Goal: Task Accomplishment & Management: Manage account settings

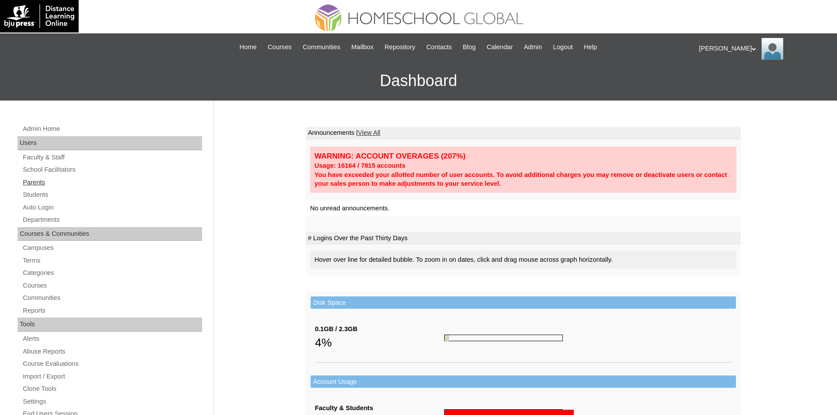
click at [46, 182] on link "Parents" at bounding box center [112, 182] width 180 height 11
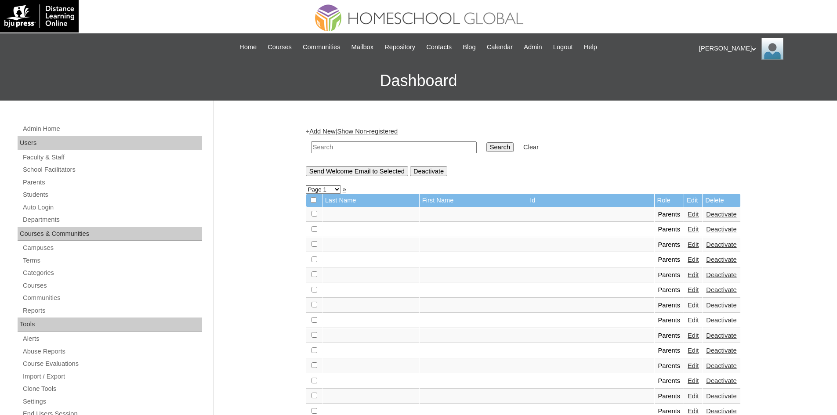
paste input "MHP0070-TECHPH2025"
type input "MHP0070-TECHPH2025"
click at [487, 147] on input "Search" at bounding box center [500, 147] width 27 height 10
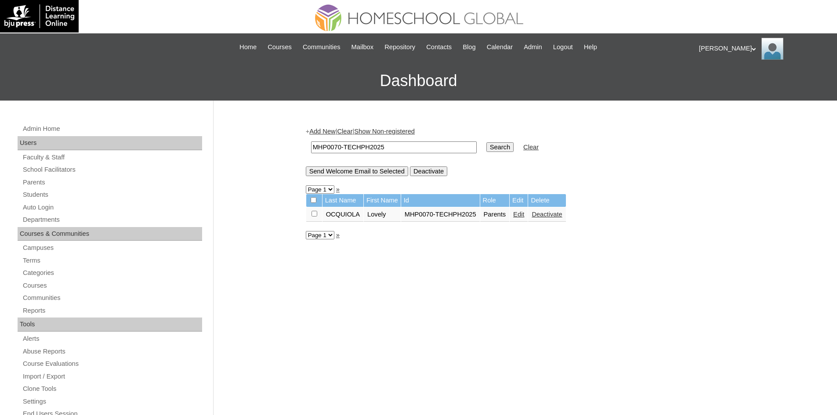
click at [519, 213] on link "Edit" at bounding box center [518, 214] width 11 height 7
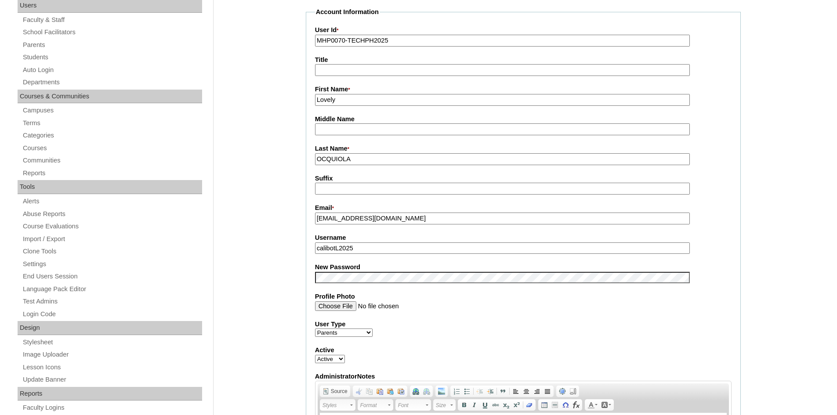
scroll to position [220, 0]
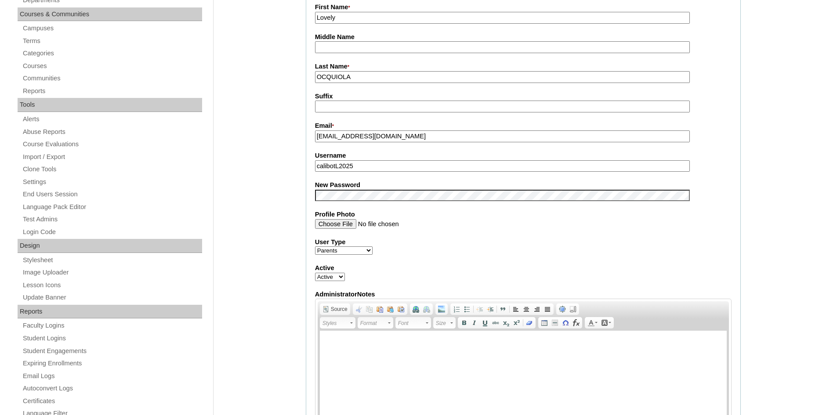
click at [340, 168] on input "calibotL2025" at bounding box center [502, 166] width 375 height 12
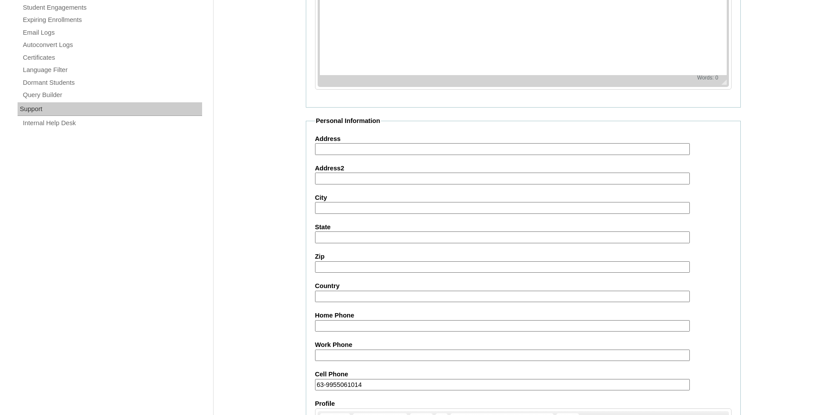
scroll to position [739, 0]
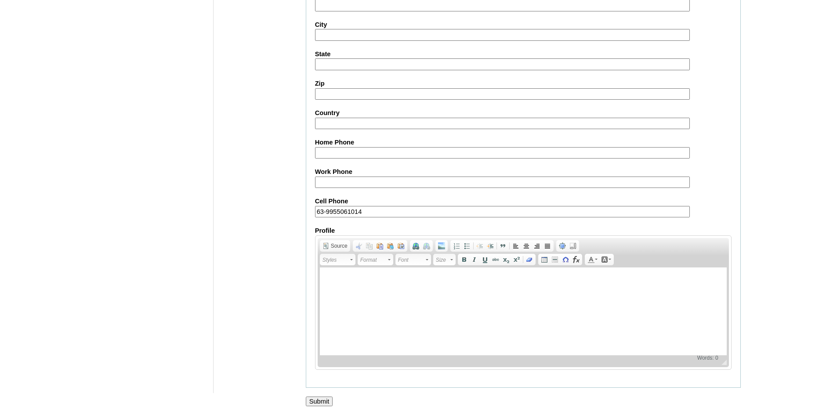
click at [317, 400] on input "Submit" at bounding box center [319, 402] width 27 height 10
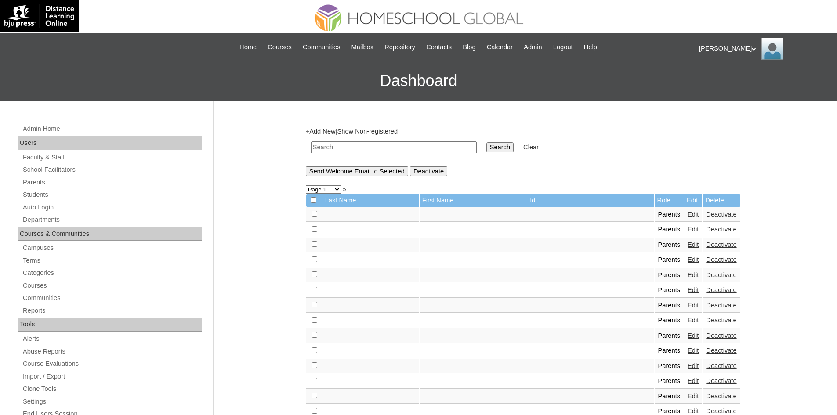
click at [707, 51] on div "Ariane My Profile My Settings Logout" at bounding box center [763, 49] width 129 height 22
click at [724, 85] on span "Logout" at bounding box center [715, 82] width 18 height 7
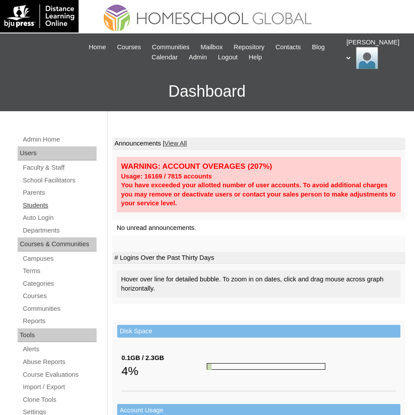
click at [45, 203] on link "Students" at bounding box center [59, 205] width 75 height 11
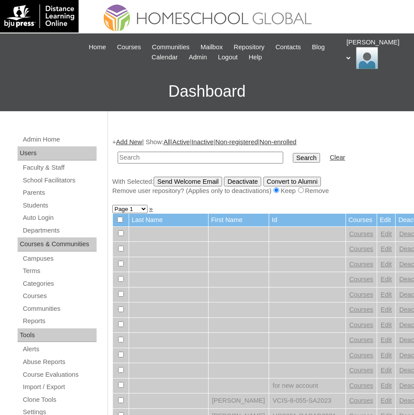
click at [144, 161] on input "text" at bounding box center [201, 158] width 166 height 12
type input "Janella Caitlin"
click at [293, 156] on input "Search" at bounding box center [306, 158] width 27 height 10
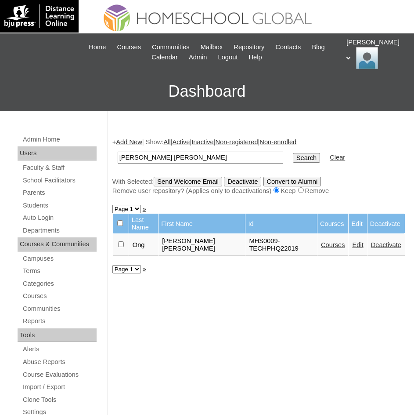
click at [322, 241] on link "Courses" at bounding box center [333, 244] width 24 height 7
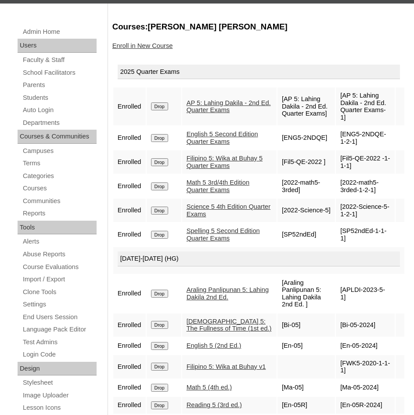
scroll to position [92, 0]
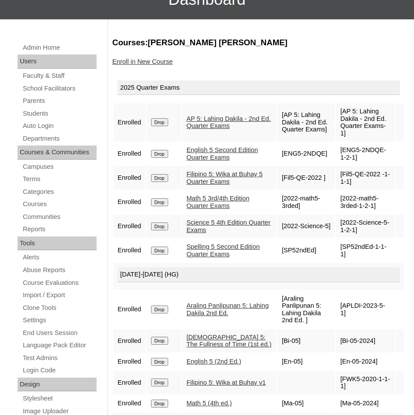
click at [214, 64] on div "Courses:[PERSON_NAME] [PERSON_NAME] Enroll in New Course 2025 Quarter Exams Enr…" at bounding box center [257, 331] width 298 height 588
click at [214, 117] on link "AP 5: Lahing Dakila - 2nd Ed. Quarter Exams" at bounding box center [229, 122] width 84 height 15
drag, startPoint x: 167, startPoint y: 42, endPoint x: 194, endPoint y: 42, distance: 26.8
click at [194, 42] on h3 "Courses:[PERSON_NAME] [PERSON_NAME]" at bounding box center [259, 42] width 293 height 11
copy h3 "[PERSON_NAME]"
